Goal: Task Accomplishment & Management: Use online tool/utility

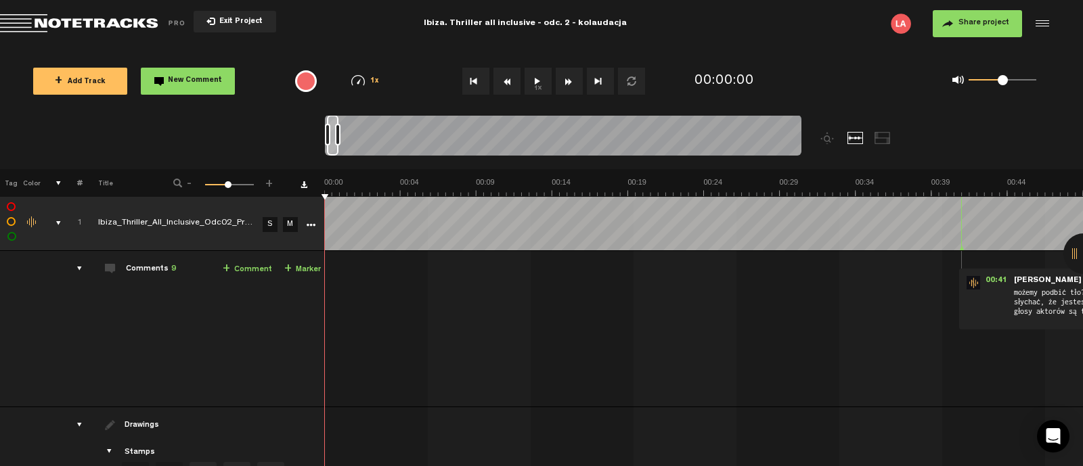
click at [541, 76] on button "1x" at bounding box center [537, 81] width 27 height 27
click at [78, 269] on div "comments" at bounding box center [74, 269] width 21 height 14
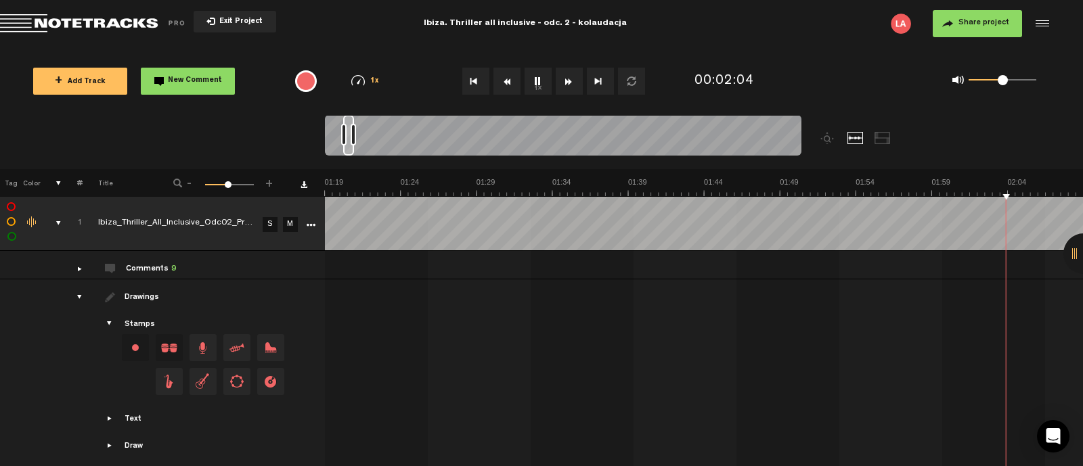
scroll to position [0, 1516]
click at [78, 266] on div "comments" at bounding box center [74, 269] width 21 height 14
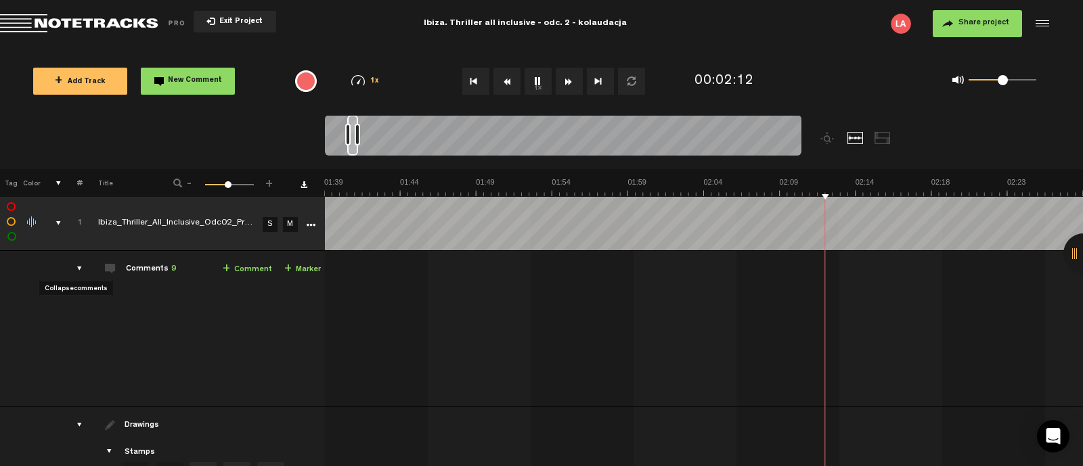
click at [78, 266] on div "comments" at bounding box center [74, 269] width 21 height 14
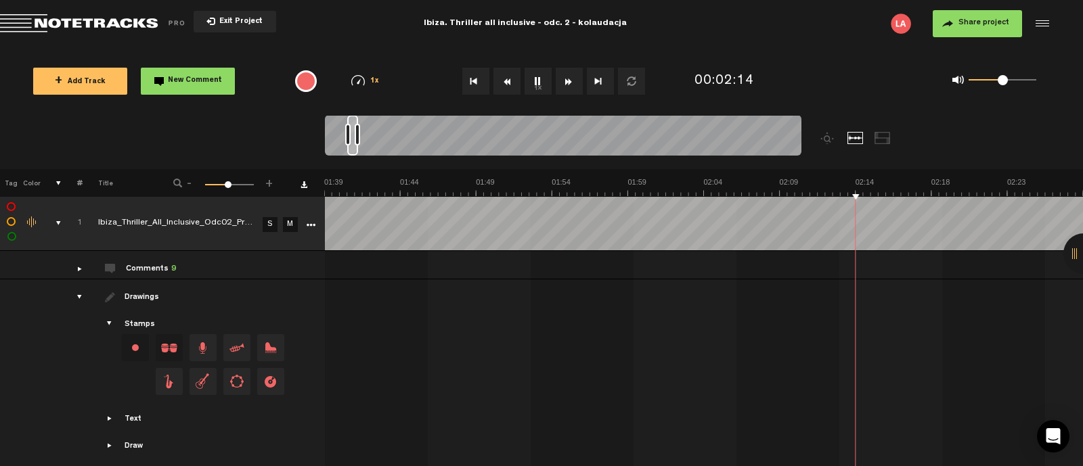
click at [146, 265] on div "Comments 9" at bounding box center [151, 270] width 50 height 12
click at [76, 269] on div "comments" at bounding box center [74, 269] width 21 height 14
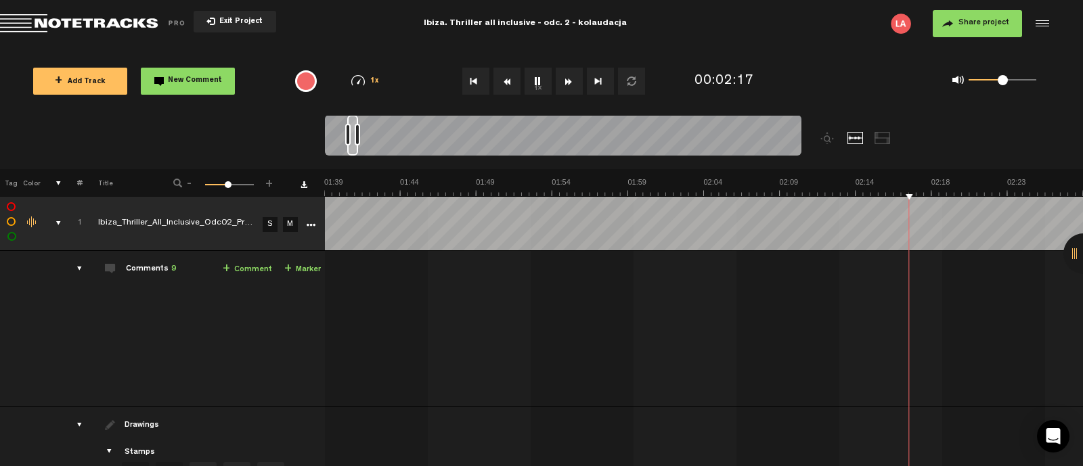
click at [1070, 258] on div at bounding box center [1083, 253] width 41 height 41
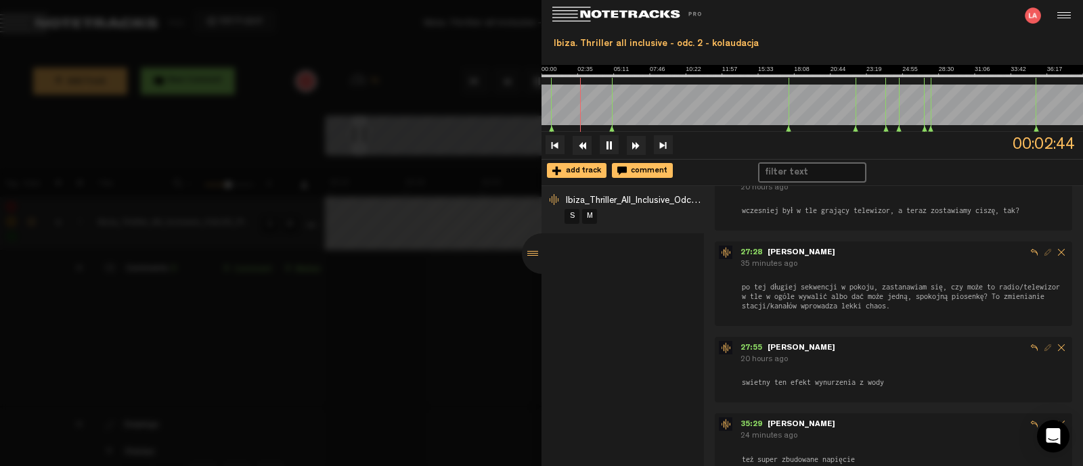
scroll to position [408, 0]
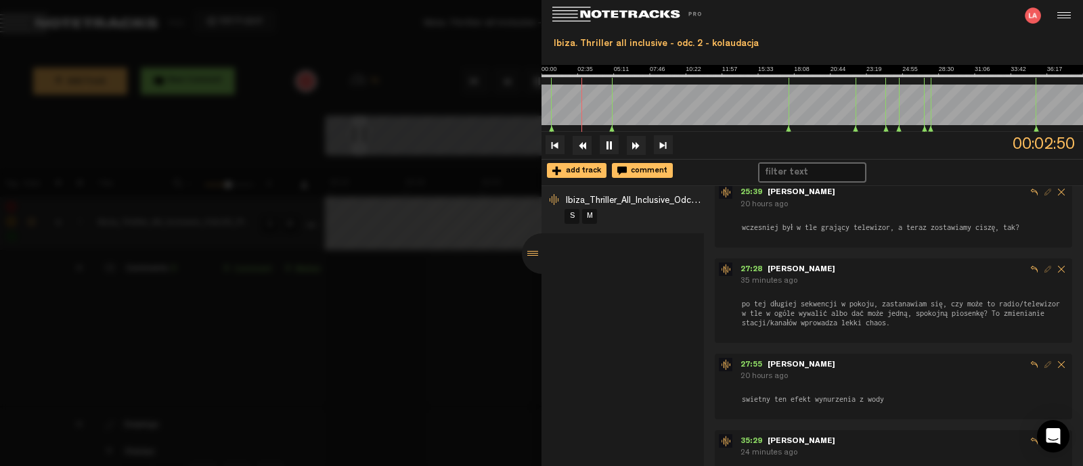
click at [532, 254] on div at bounding box center [542, 253] width 41 height 41
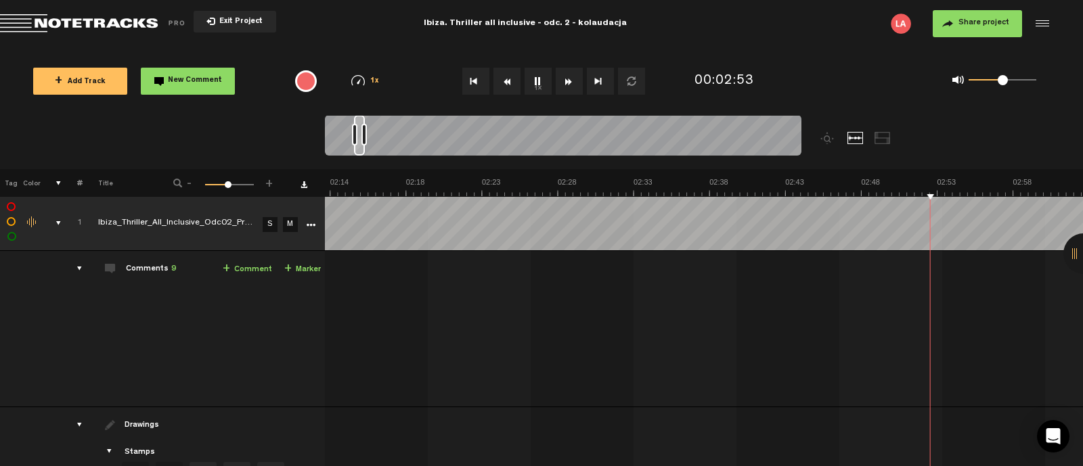
click at [528, 70] on button "1x" at bounding box center [537, 81] width 27 height 27
